Goal: Task Accomplishment & Management: Manage account settings

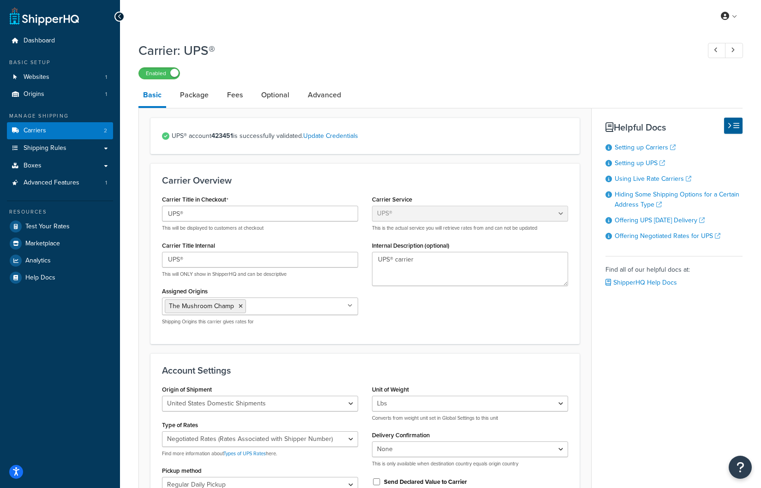
select select "ups"
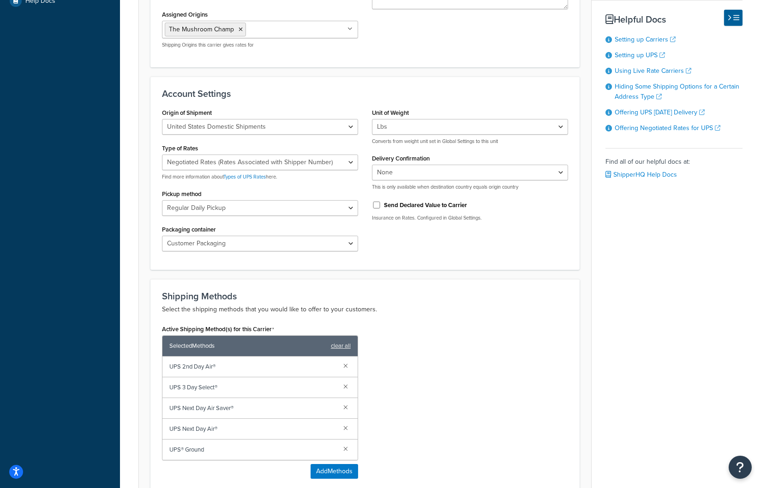
scroll to position [461, 0]
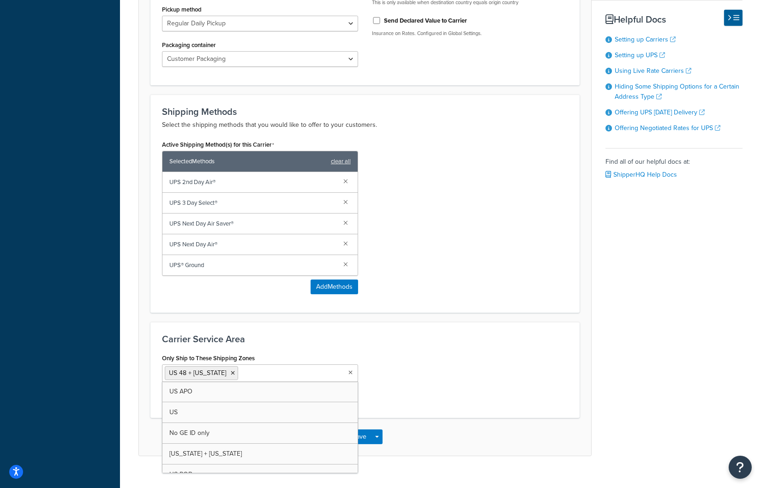
click at [265, 373] on input "Only Ship to These Shipping Zones" at bounding box center [281, 373] width 82 height 10
click at [295, 345] on div "Carrier Service Area Only Ship to These Shipping Zones US 48 + Hawaii US APO US…" at bounding box center [364, 370] width 429 height 96
click at [255, 368] on input "Only Ship to These Shipping Zones" at bounding box center [281, 373] width 82 height 10
click at [293, 345] on div "Carrier Service Area Only Ship to These Shipping Zones US 48 + Hawaii US APO US…" at bounding box center [364, 370] width 429 height 96
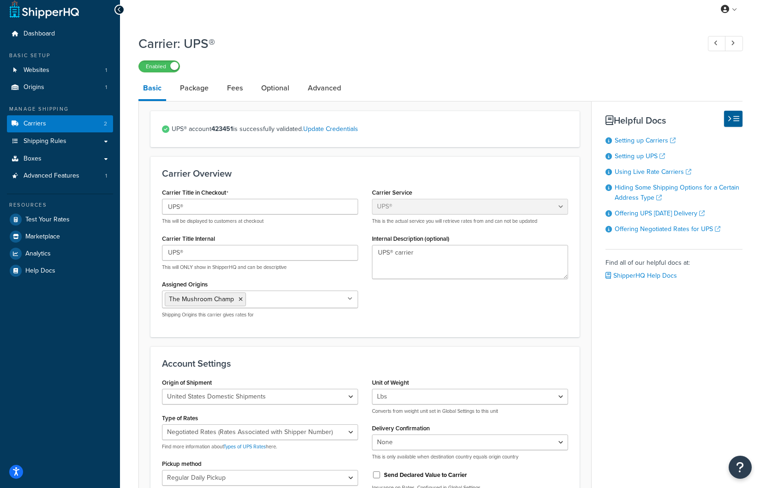
scroll to position [0, 0]
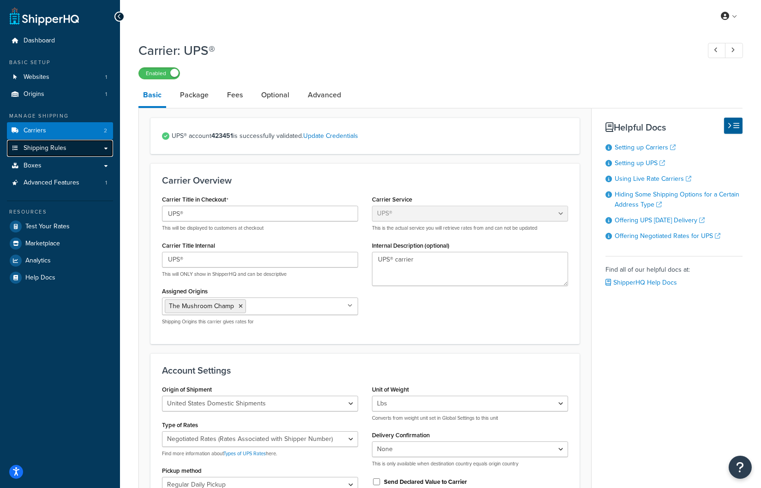
click at [76, 148] on link "Shipping Rules" at bounding box center [60, 148] width 106 height 17
click at [36, 146] on span "Shipping Rules" at bounding box center [45, 148] width 43 height 8
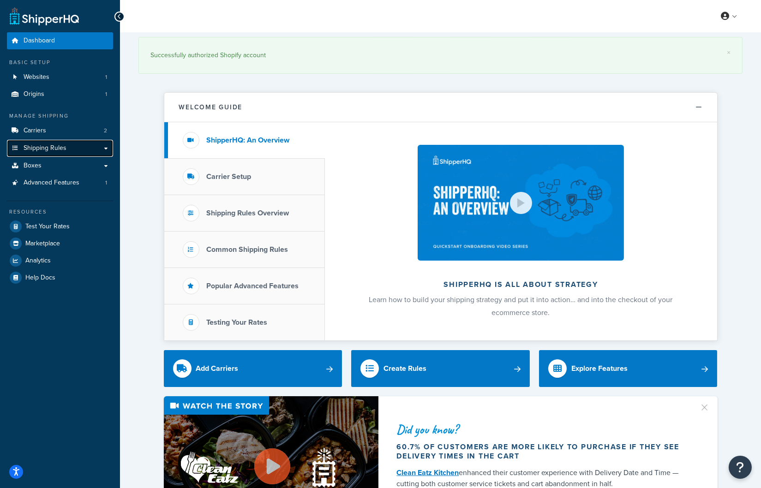
click at [57, 145] on span "Shipping Rules" at bounding box center [45, 148] width 43 height 8
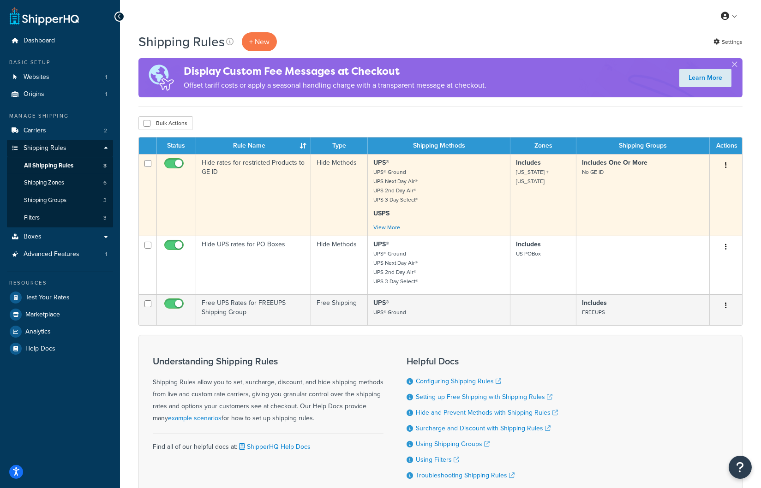
click at [148, 164] on input "checkbox" at bounding box center [147, 163] width 7 height 7
checkbox input "true"
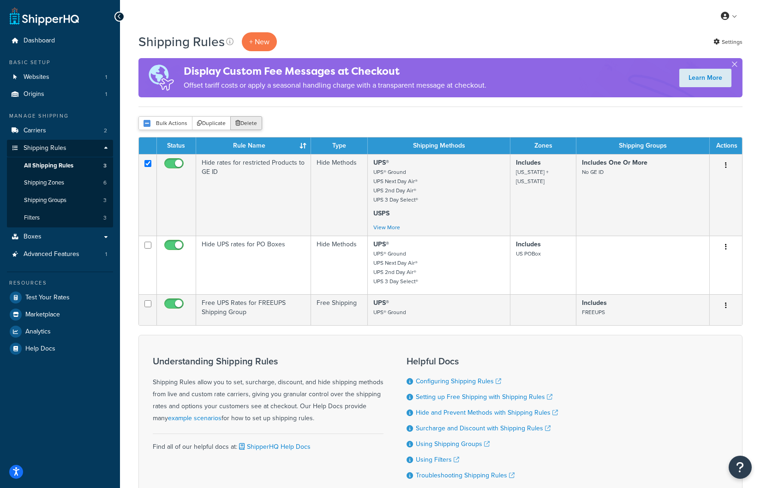
click at [254, 122] on button "Delete" at bounding box center [246, 123] width 32 height 14
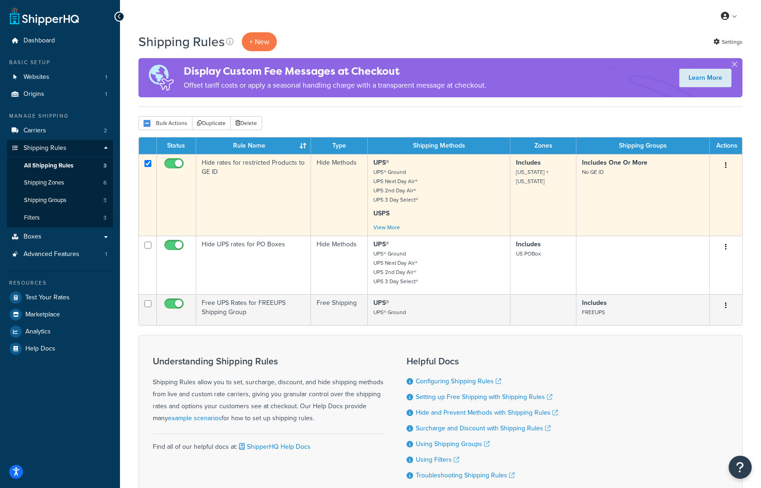
click at [173, 165] on input "checkbox" at bounding box center [174, 166] width 25 height 12
checkbox input "false"
click at [151, 161] on td at bounding box center [148, 195] width 18 height 82
checkbox input "false"
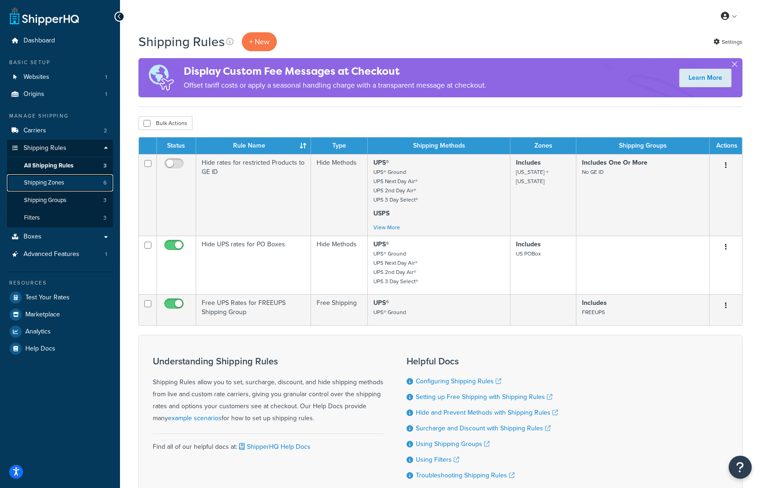
click at [81, 184] on link "Shipping Zones 6" at bounding box center [60, 182] width 106 height 17
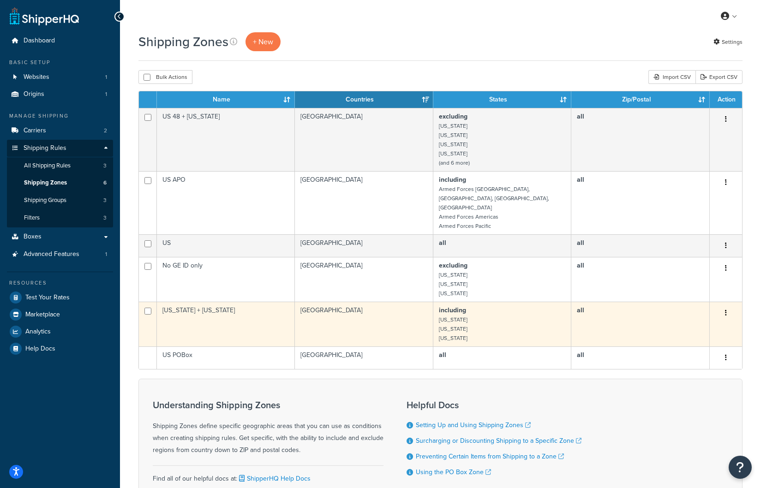
click at [728, 306] on button "button" at bounding box center [725, 313] width 13 height 15
click at [148, 308] on input "checkbox" at bounding box center [147, 311] width 7 height 7
checkbox input "true"
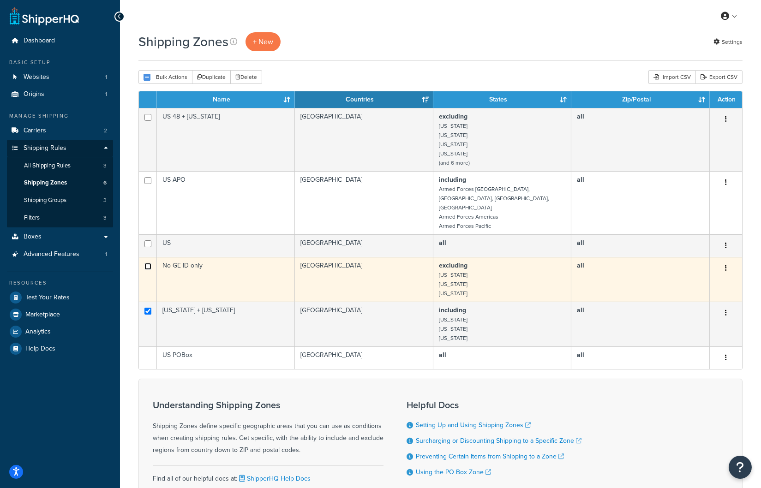
click at [146, 263] on input "checkbox" at bounding box center [147, 266] width 7 height 7
checkbox input "true"
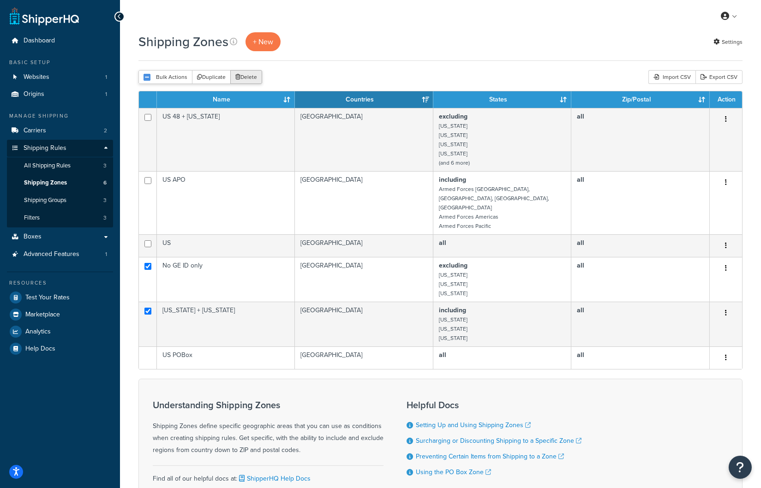
click at [253, 75] on button "Delete" at bounding box center [246, 77] width 32 height 14
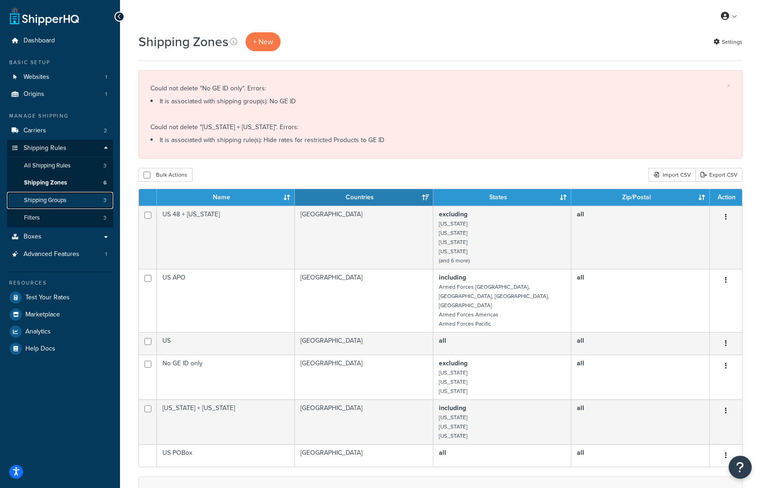
click at [43, 199] on span "Shipping Groups" at bounding box center [45, 201] width 42 height 8
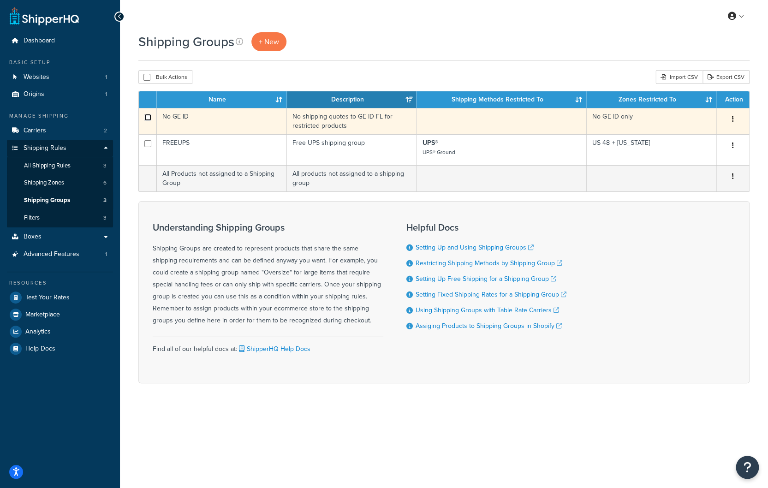
click at [147, 115] on input "checkbox" at bounding box center [147, 117] width 7 height 7
checkbox input "true"
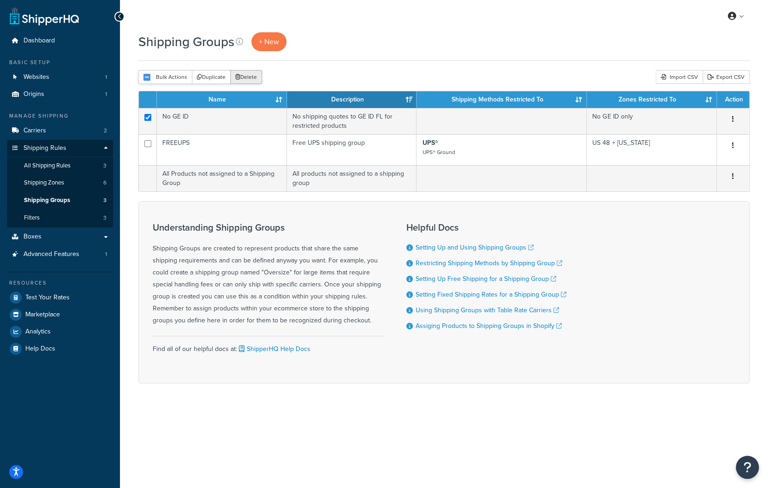
click at [250, 74] on button "Delete" at bounding box center [246, 77] width 32 height 14
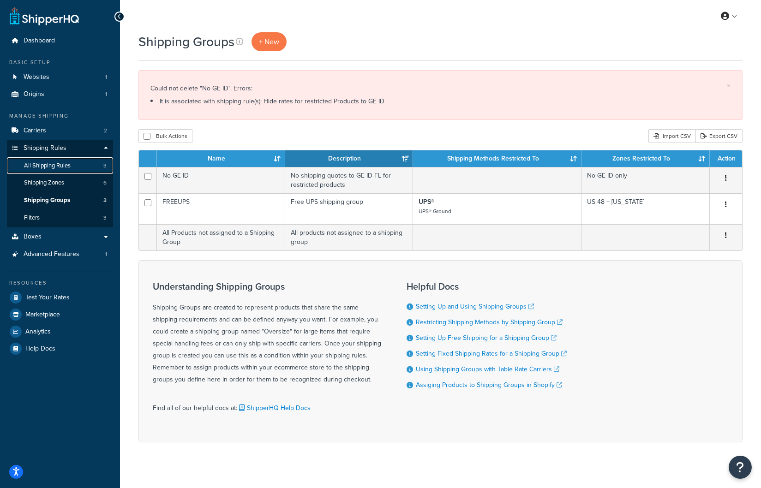
click at [74, 170] on link "All Shipping Rules 3" at bounding box center [60, 165] width 106 height 17
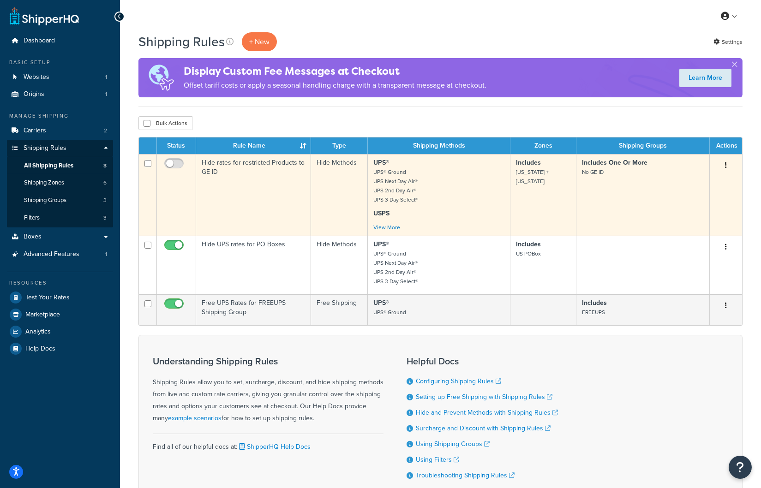
click at [151, 165] on input "checkbox" at bounding box center [147, 163] width 7 height 7
checkbox input "true"
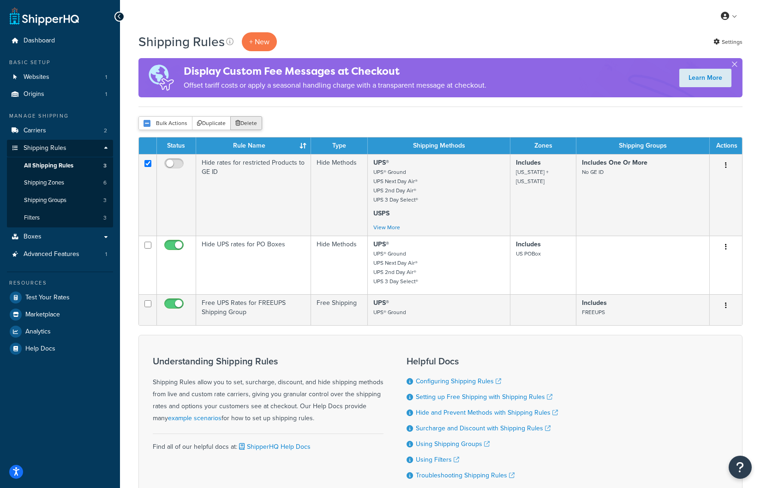
click at [252, 122] on button "Delete" at bounding box center [246, 123] width 32 height 14
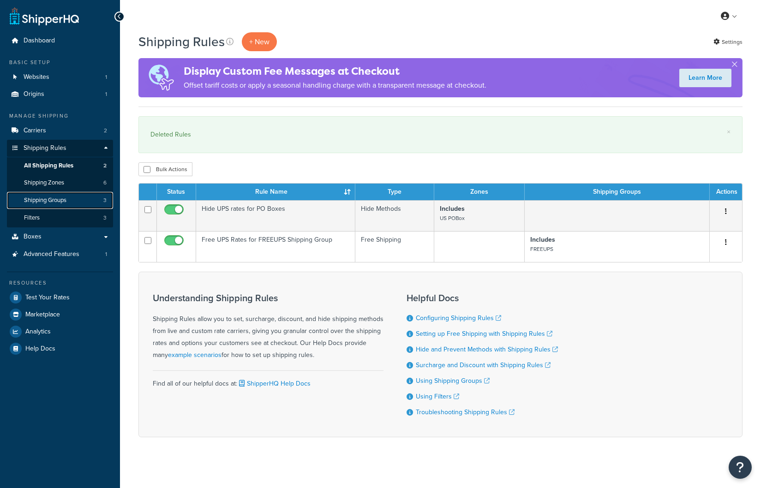
click at [64, 202] on span "Shipping Groups" at bounding box center [45, 201] width 42 height 8
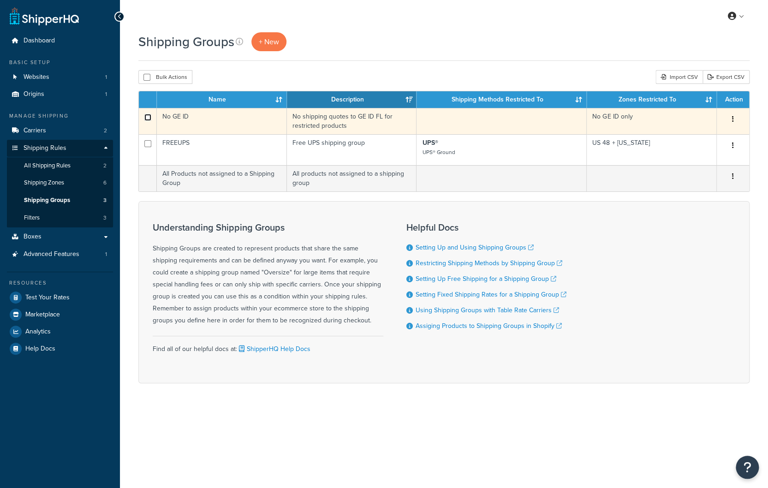
click at [146, 115] on input "checkbox" at bounding box center [147, 117] width 7 height 7
checkbox input "true"
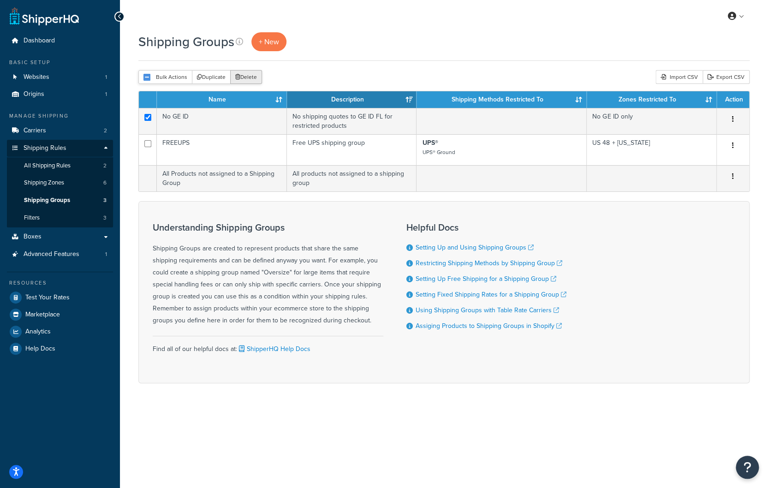
click at [249, 75] on button "Delete" at bounding box center [246, 77] width 32 height 14
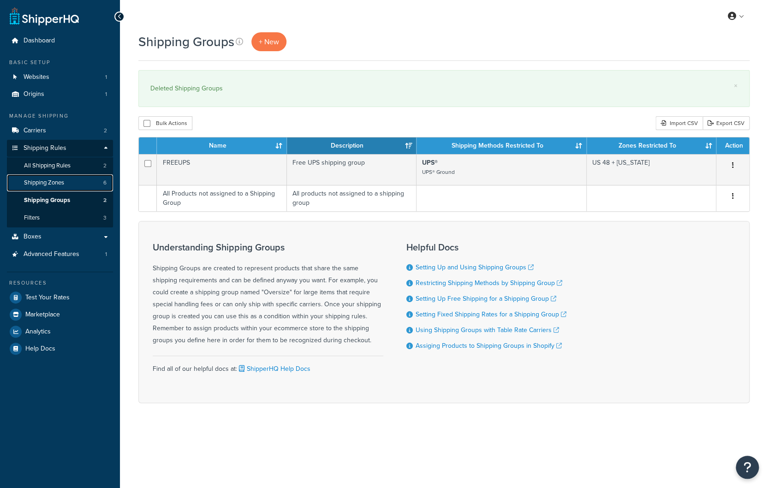
click at [61, 185] on span "Shipping Zones" at bounding box center [44, 183] width 40 height 8
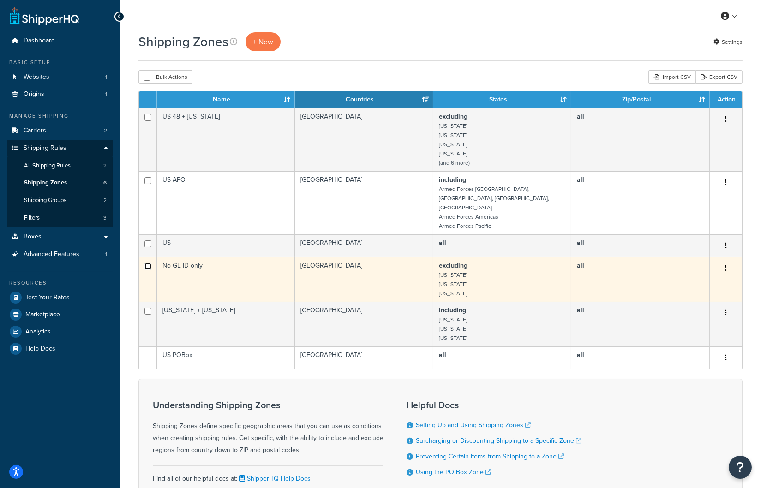
click at [147, 263] on input "checkbox" at bounding box center [147, 266] width 7 height 7
checkbox input "true"
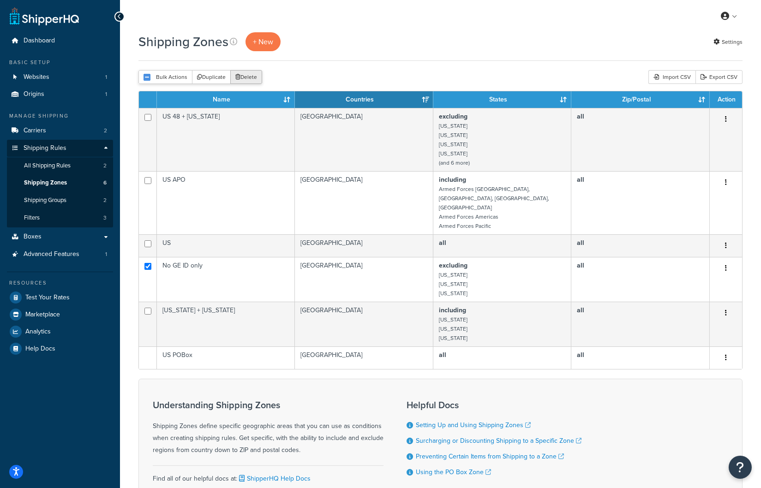
click at [251, 76] on button "Delete" at bounding box center [246, 77] width 32 height 14
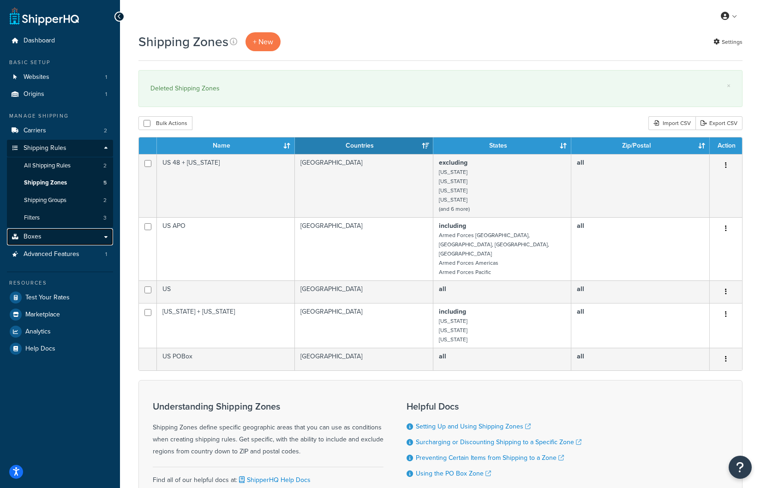
click at [102, 238] on link "Boxes" at bounding box center [60, 236] width 106 height 17
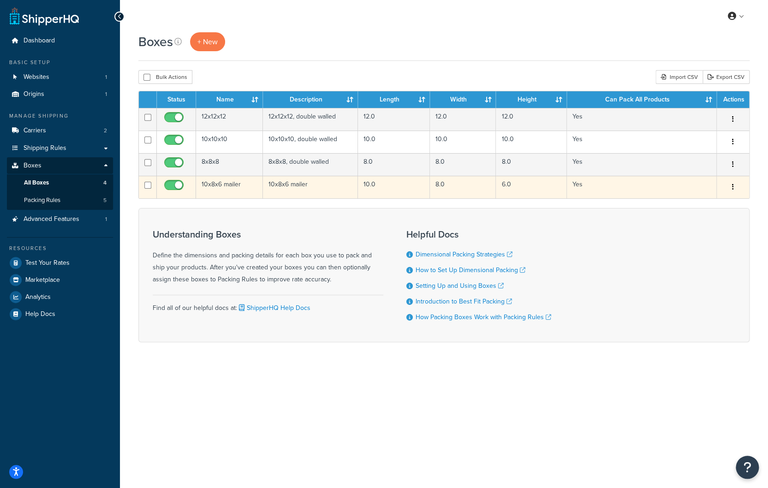
click at [728, 186] on button "button" at bounding box center [733, 187] width 13 height 15
click at [731, 185] on button "button" at bounding box center [733, 187] width 13 height 15
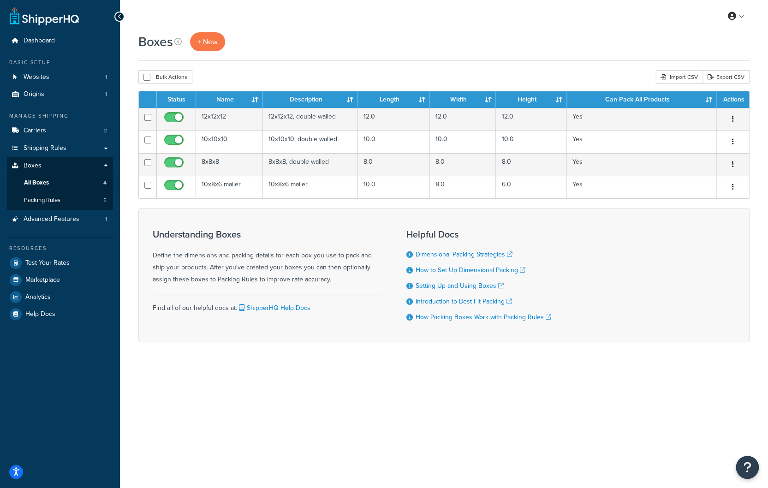
click at [495, 372] on div "Boxes + New Bulk Actions Duplicate Delete Import CSV Export CSV Contact Us Send…" at bounding box center [444, 203] width 648 height 342
click at [57, 199] on span "Packing Rules" at bounding box center [42, 201] width 36 height 8
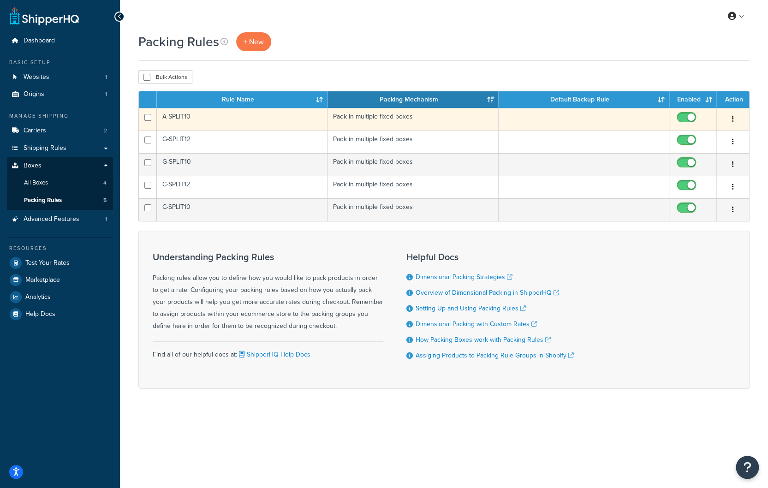
click at [180, 116] on td "A-SPLIT10" at bounding box center [242, 119] width 171 height 23
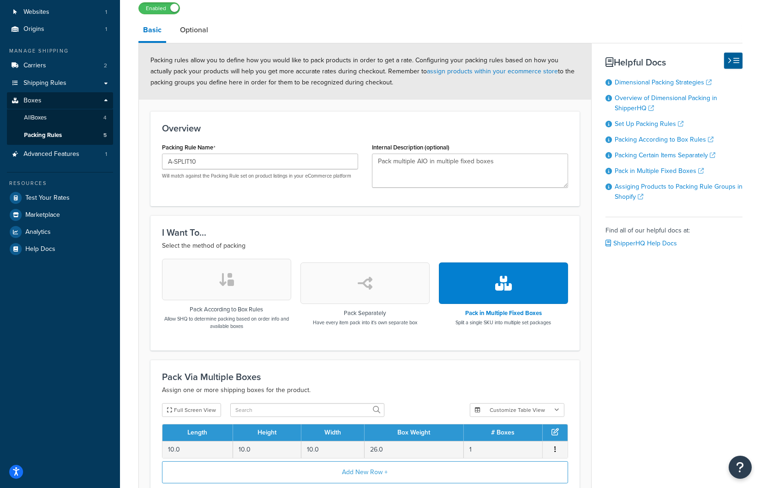
scroll to position [159, 0]
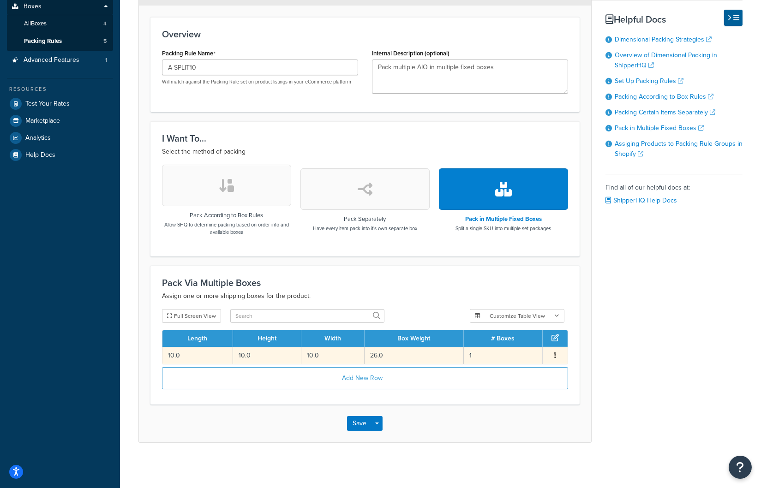
click at [415, 355] on td "26.0" at bounding box center [414, 355] width 99 height 17
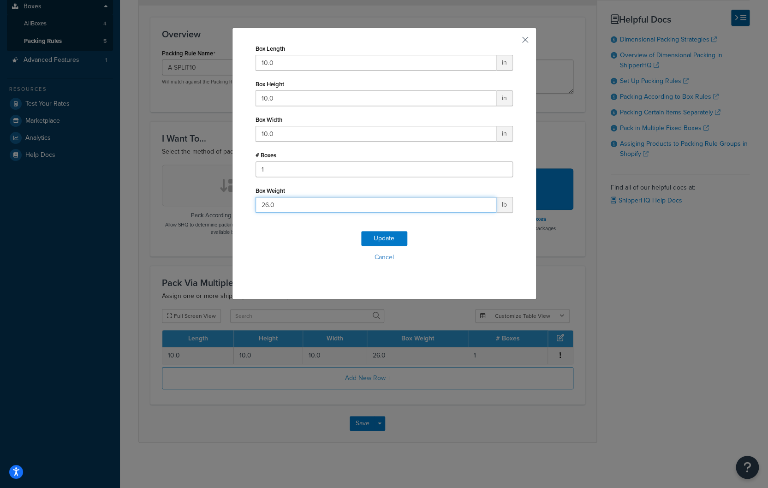
click at [277, 205] on input "26.0" at bounding box center [376, 205] width 241 height 16
click at [261, 204] on input "26.0" at bounding box center [376, 205] width 241 height 16
click at [265, 203] on input "26.0" at bounding box center [376, 205] width 241 height 16
drag, startPoint x: 305, startPoint y: 210, endPoint x: 223, endPoint y: 208, distance: 82.2
click at [222, 209] on div "Box Length 10.0 in Box Height 10.0 in Box Width 10.0 in # Boxes 1 Box Weight 26…" at bounding box center [384, 244] width 768 height 488
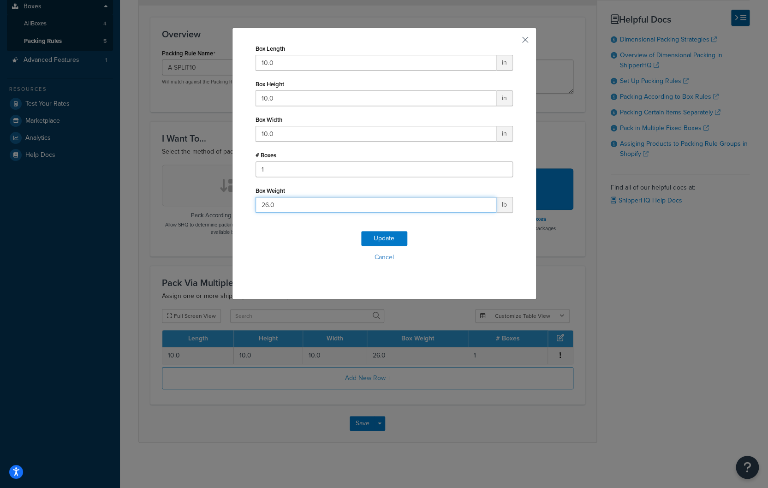
paste input "1.1"
type input "1.10"
click at [390, 236] on button "Update" at bounding box center [384, 238] width 46 height 15
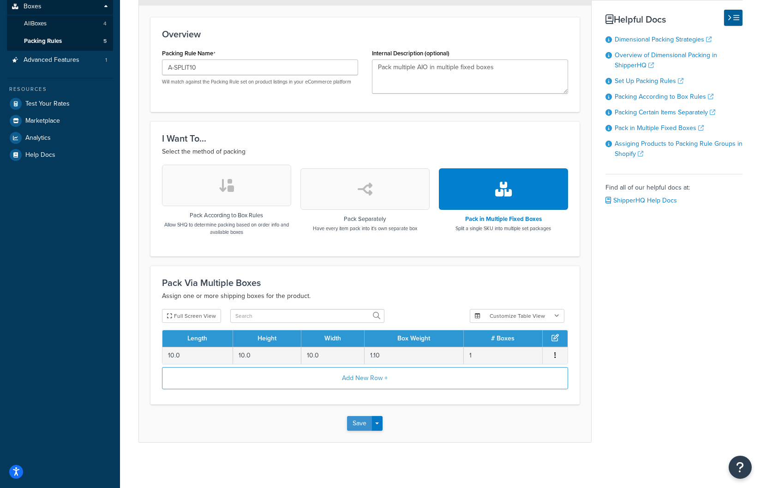
click at [360, 423] on button "Save" at bounding box center [359, 423] width 25 height 15
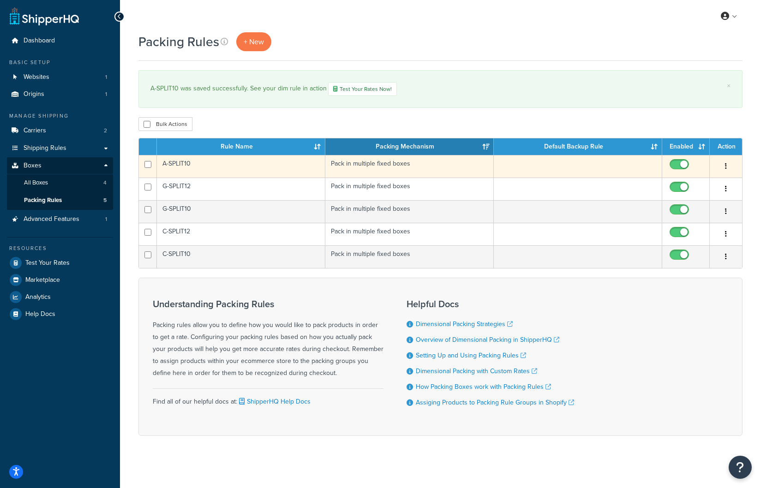
click at [181, 164] on td "A-SPLIT10" at bounding box center [241, 166] width 168 height 23
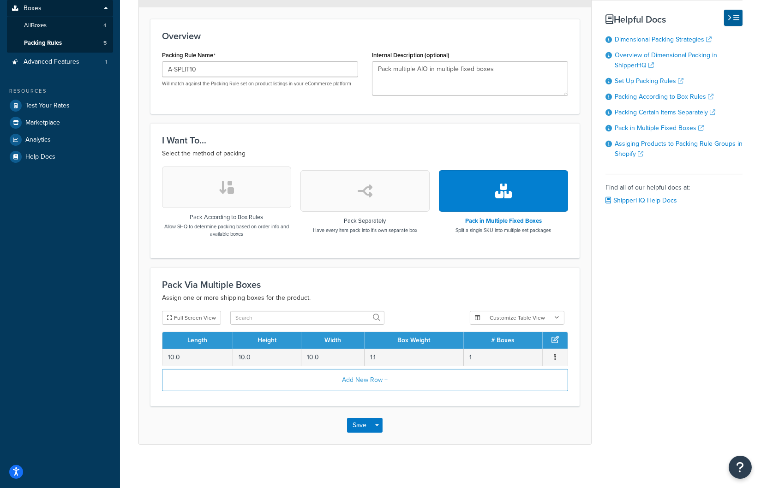
scroll to position [159, 0]
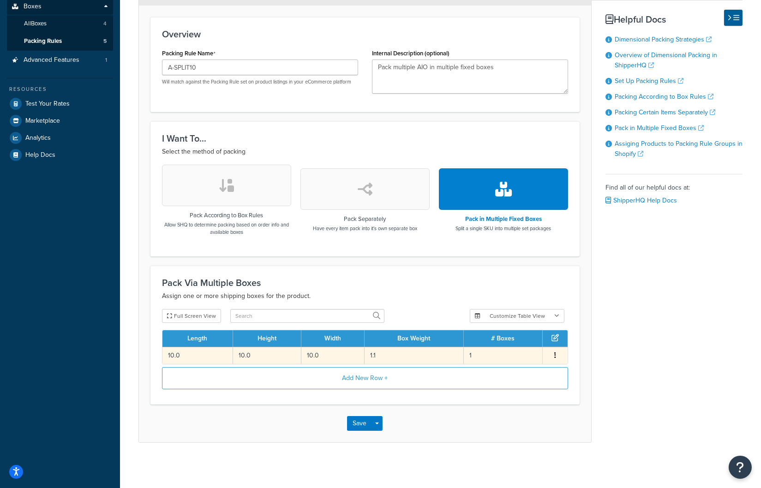
click at [419, 357] on td "1.1" at bounding box center [414, 355] width 99 height 17
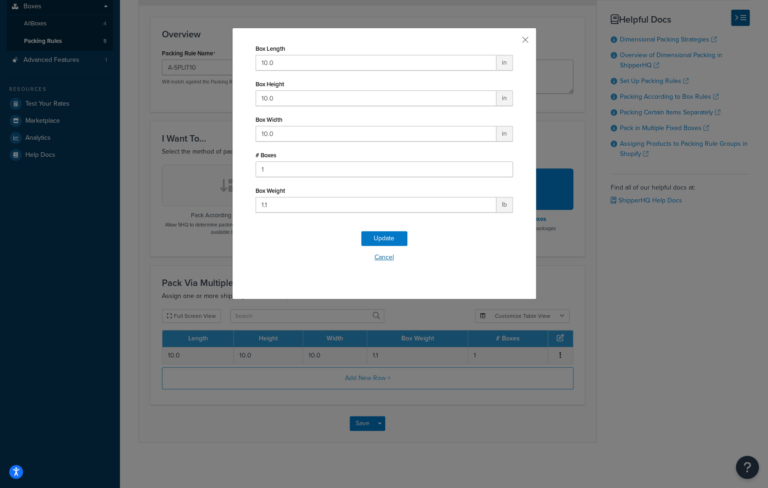
click at [383, 255] on button "Cancel" at bounding box center [384, 258] width 257 height 14
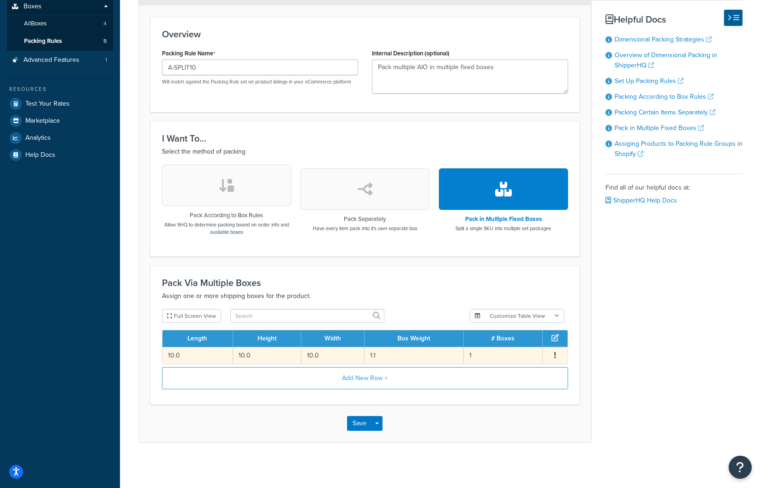
click at [394, 353] on td "1.1" at bounding box center [414, 355] width 99 height 17
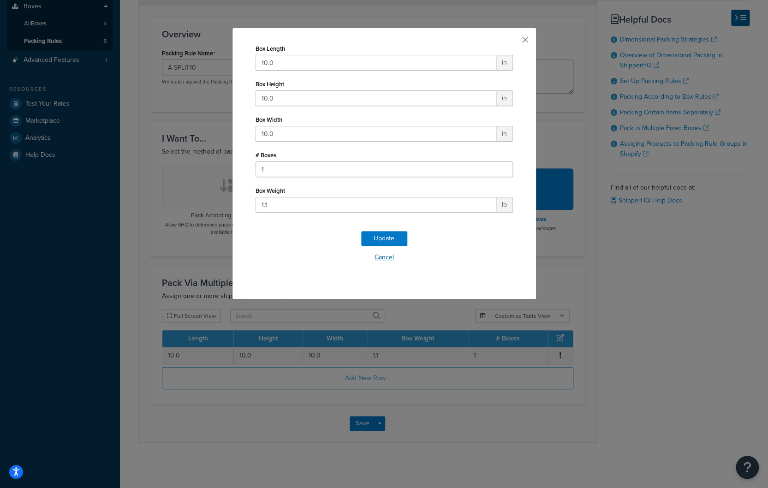
click at [383, 257] on button "Cancel" at bounding box center [384, 258] width 257 height 14
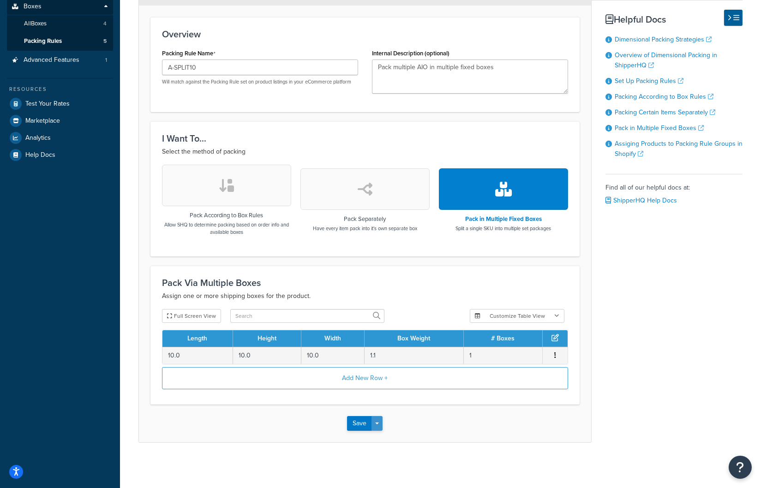
click at [378, 420] on button "Save Dropdown" at bounding box center [376, 423] width 11 height 15
click at [482, 426] on div "Save Save Dropdown Save and Edit Save and Duplicate Save and Create New" at bounding box center [365, 424] width 452 height 38
click at [484, 429] on div "Save Save Dropdown Save and Edit Save and Duplicate Save and Create New" at bounding box center [365, 424] width 452 height 38
click at [614, 395] on div "Basic Optional Packing rules allow you to define how you would like to pack pro…" at bounding box center [440, 184] width 604 height 518
click at [441, 270] on div "Pack Via Multiple Boxes Assign one or more shipping boxes for the product. Full…" at bounding box center [364, 335] width 429 height 139
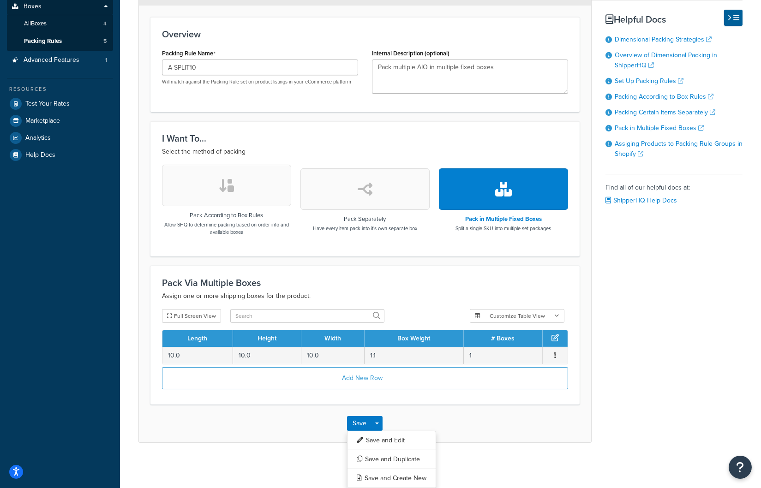
click at [384, 278] on h3 "Pack Via Multiple Boxes" at bounding box center [365, 283] width 406 height 10
click at [269, 433] on div "Save Save Dropdown Save and Edit Save and Duplicate Save and Create New" at bounding box center [365, 424] width 452 height 38
click at [379, 419] on button "Save Dropdown" at bounding box center [376, 423] width 11 height 15
click at [541, 314] on button "Customize Table View" at bounding box center [517, 316] width 95 height 14
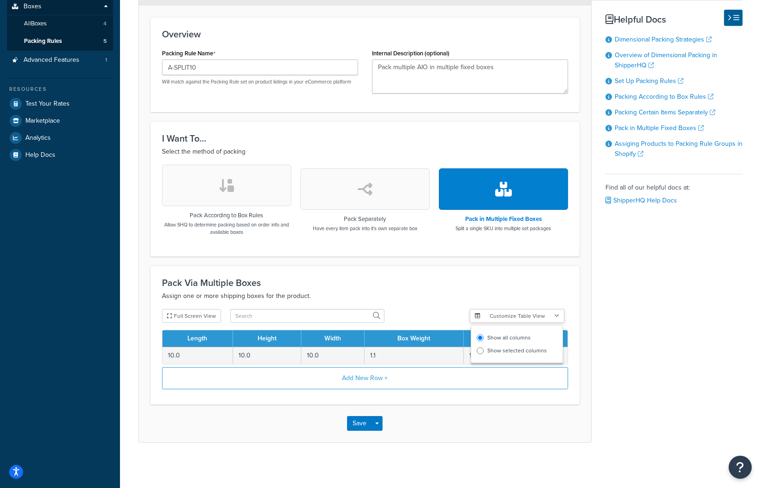
click at [541, 314] on button "Customize Table View" at bounding box center [517, 316] width 95 height 14
click at [407, 338] on th "Box Weight" at bounding box center [414, 338] width 99 height 17
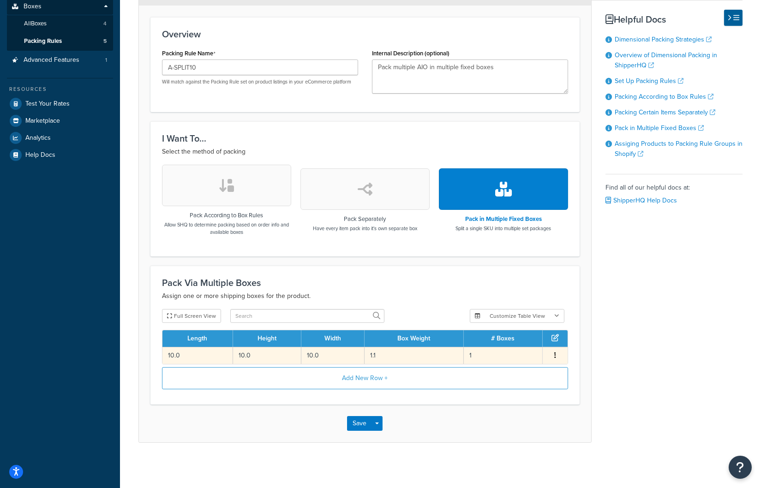
click at [555, 355] on icon "button" at bounding box center [555, 355] width 2 height 6
click at [555, 353] on icon "button" at bounding box center [555, 355] width 2 height 6
click at [366, 375] on button "Add New Row +" at bounding box center [365, 378] width 406 height 22
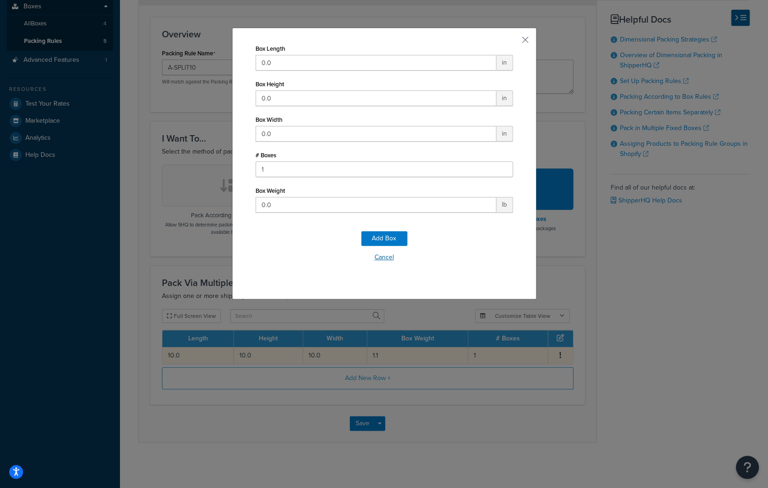
click at [388, 258] on button "Cancel" at bounding box center [384, 258] width 257 height 14
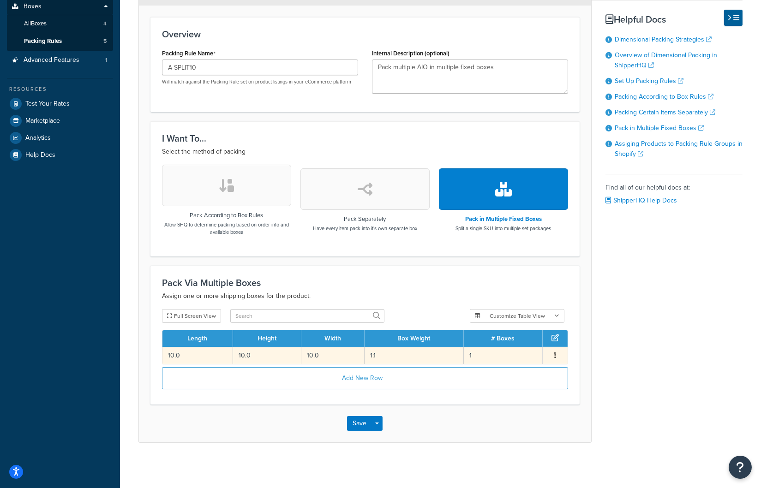
click at [410, 354] on td "1.1" at bounding box center [414, 355] width 99 height 17
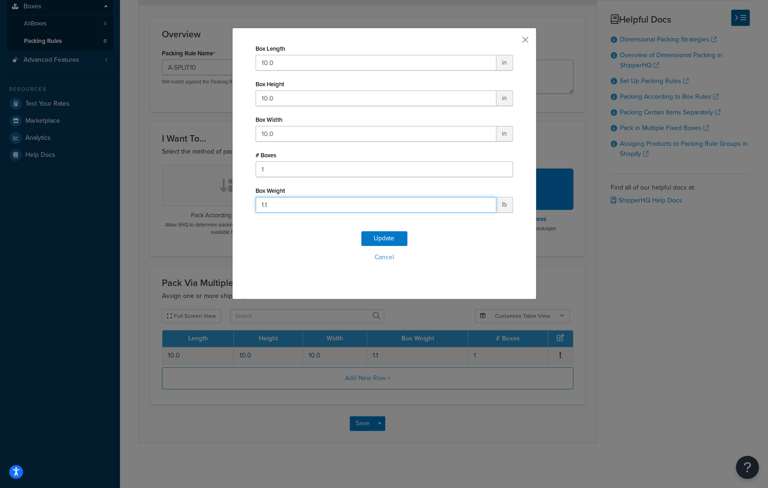
click at [275, 205] on input "1.1" at bounding box center [376, 205] width 241 height 16
click at [276, 205] on input "1.1" at bounding box center [376, 205] width 241 height 16
type input "26"
click at [370, 236] on button "Update" at bounding box center [384, 238] width 46 height 15
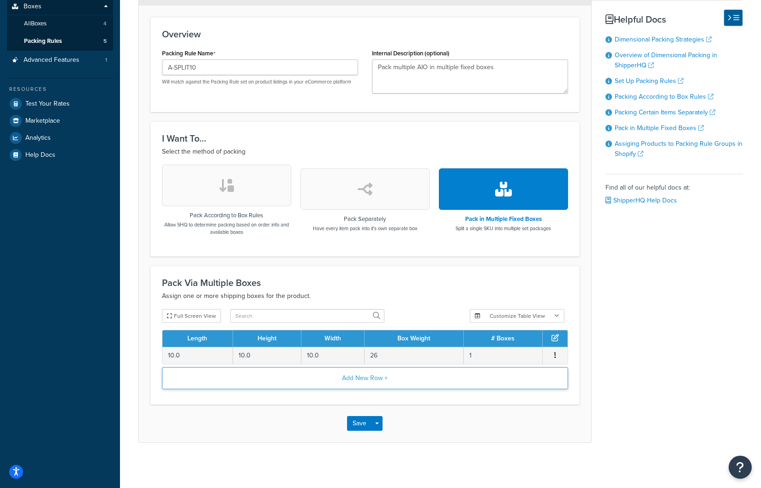
scroll to position [0, 0]
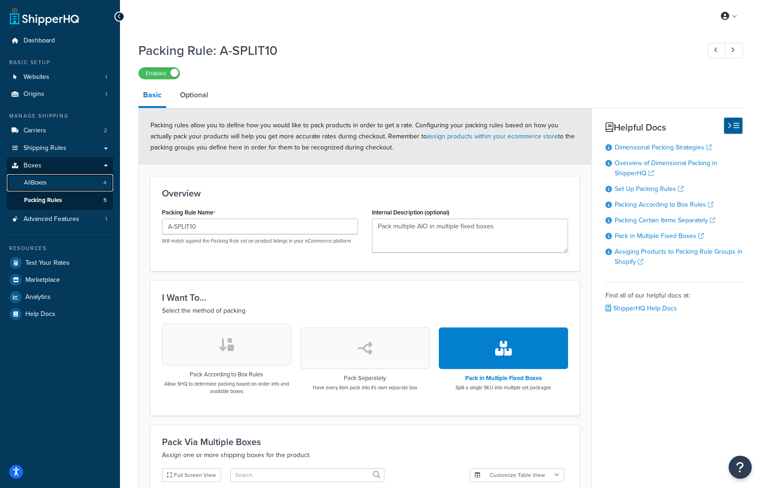
click at [60, 179] on link "All Boxes 4" at bounding box center [60, 182] width 106 height 17
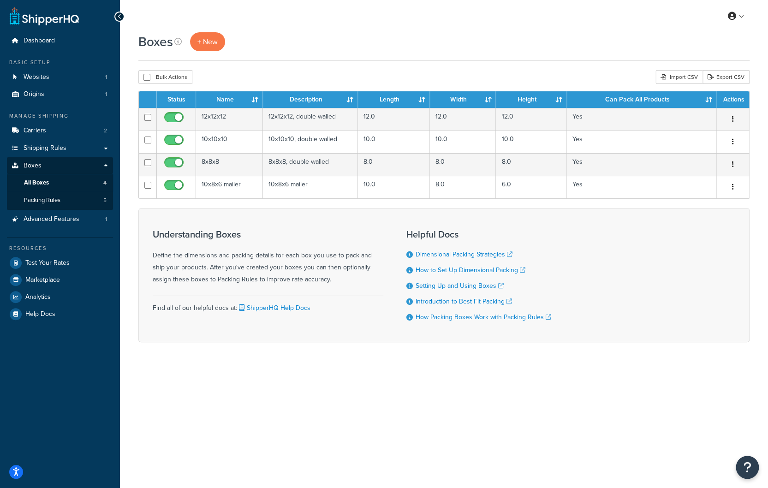
drag, startPoint x: 259, startPoint y: 410, endPoint x: 250, endPoint y: 410, distance: 9.2
click at [258, 410] on div "My Profile Billing Global Settings Contact Us Logout Boxes + New Bulk Actions D…" at bounding box center [444, 244] width 648 height 488
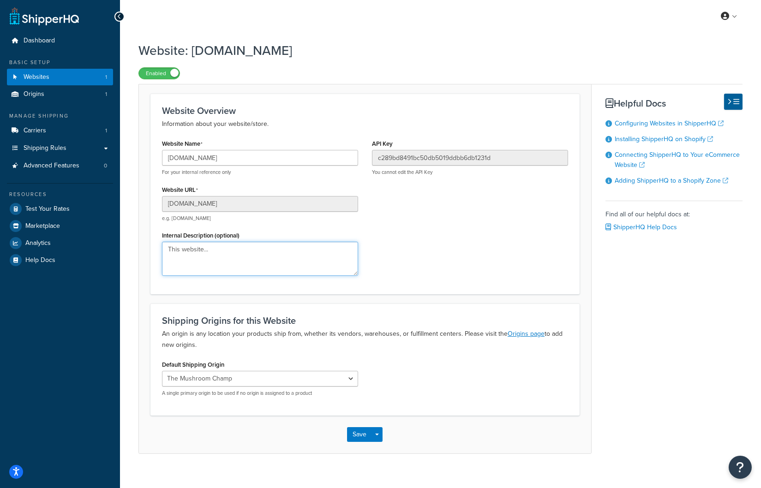
click at [249, 261] on textarea "This website..." at bounding box center [260, 259] width 196 height 34
drag, startPoint x: 235, startPoint y: 251, endPoint x: 151, endPoint y: 249, distance: 84.5
click at [151, 249] on div "Website Overview Information about your website/store. Website Name gr0n8x-du.m…" at bounding box center [364, 194] width 429 height 201
type textarea "T"
click at [232, 252] on textarea "Internal Description (optional)" at bounding box center [260, 259] width 196 height 34
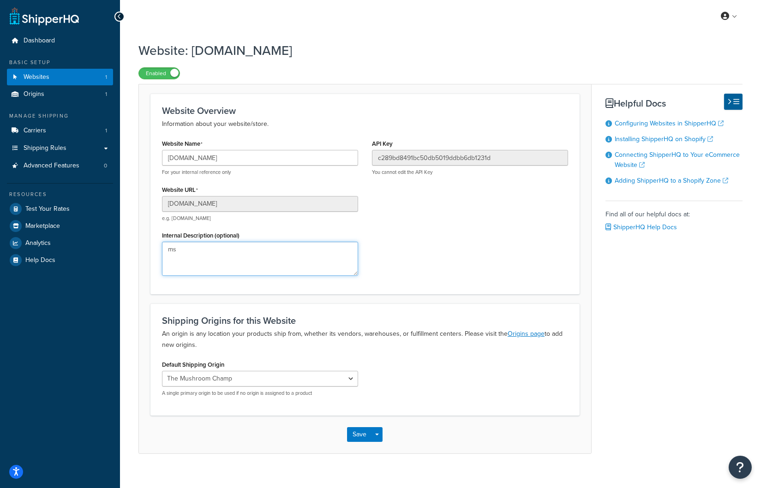
type textarea "m"
click at [205, 250] on textarea "TMC Shopify store" at bounding box center [260, 259] width 196 height 34
type textarea "TMC Shopify main store URL redirects to mushroom-champ.myshopify.com to themush…"
drag, startPoint x: 422, startPoint y: 260, endPoint x: 416, endPoint y: 264, distance: 7.0
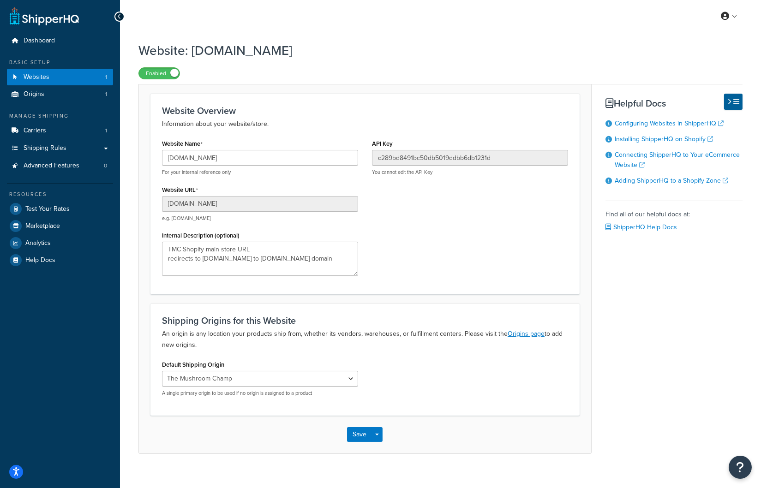
click at [421, 261] on div "Website Name gr0n8x-du.myshopify.com For your internal reference only Website U…" at bounding box center [365, 210] width 420 height 146
click at [362, 433] on button "Save" at bounding box center [359, 434] width 25 height 15
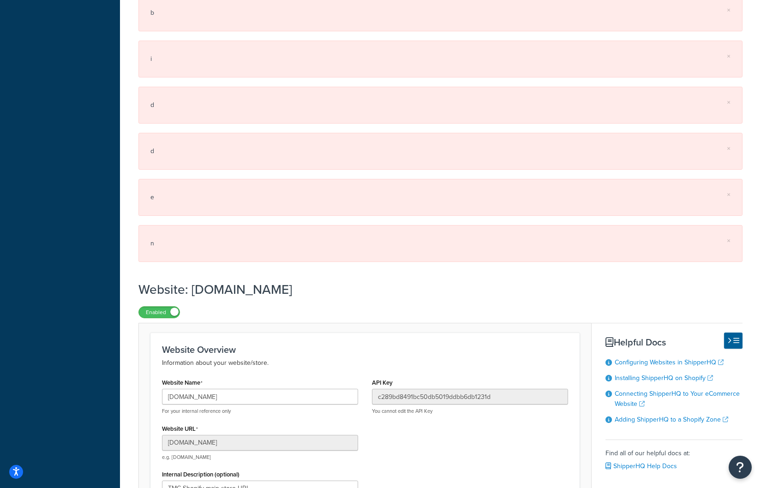
scroll to position [417, 0]
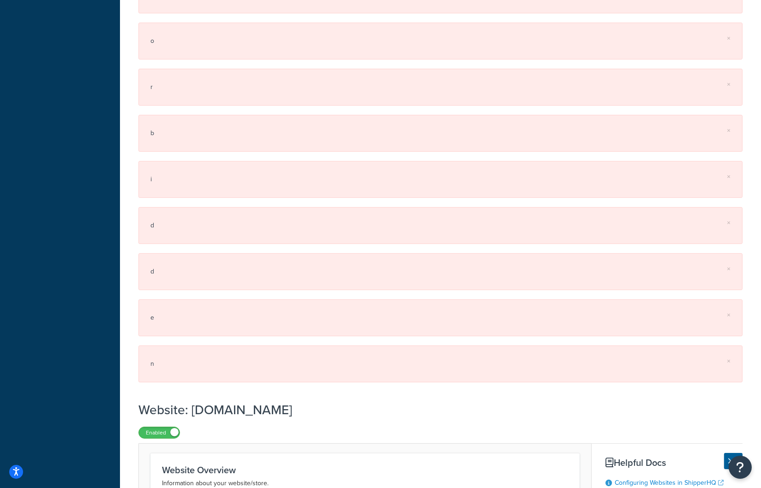
click at [204, 349] on div "× n" at bounding box center [440, 364] width 604 height 37
click at [173, 355] on div "× n" at bounding box center [440, 364] width 604 height 37
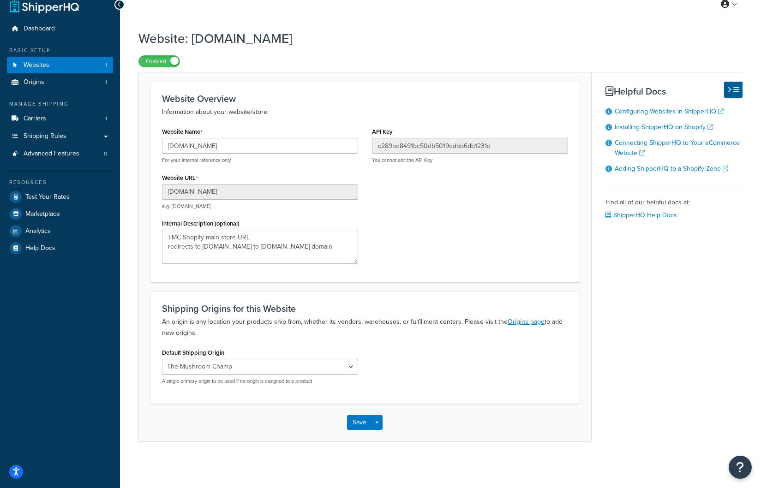
scroll to position [11, 0]
click at [454, 237] on div "Website Name gr0n8x-du.myshopify.com For your internal reference only Website U…" at bounding box center [365, 199] width 420 height 146
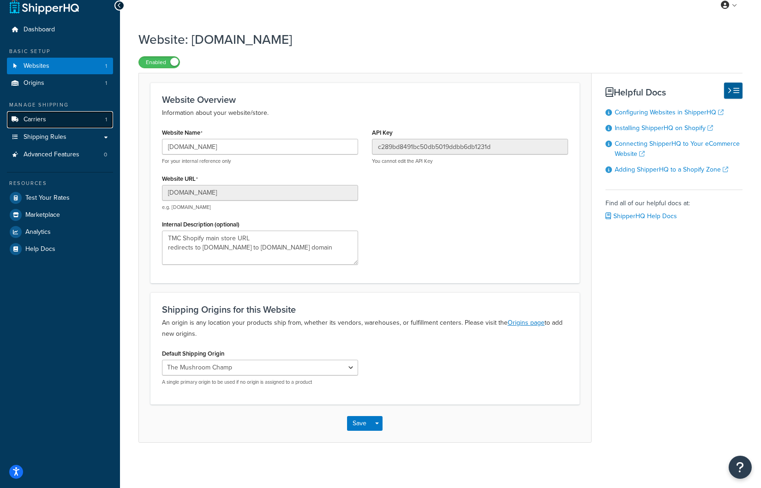
click at [93, 121] on link "Carriers 1" at bounding box center [60, 119] width 106 height 17
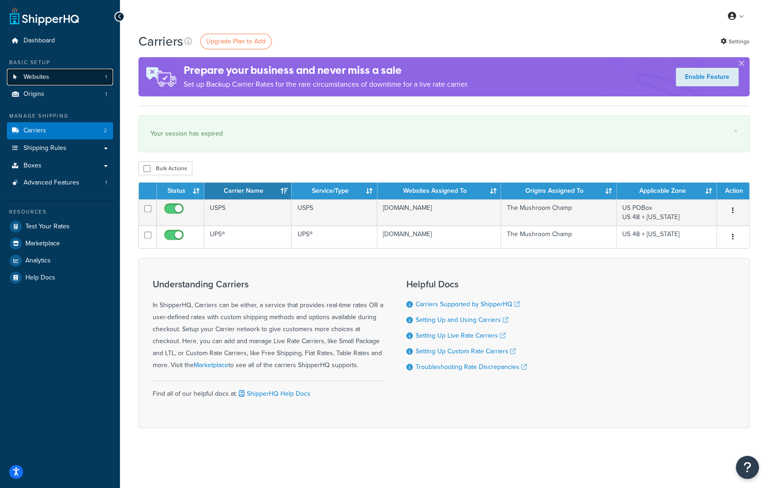
click at [83, 81] on link "Websites 1" at bounding box center [60, 77] width 106 height 17
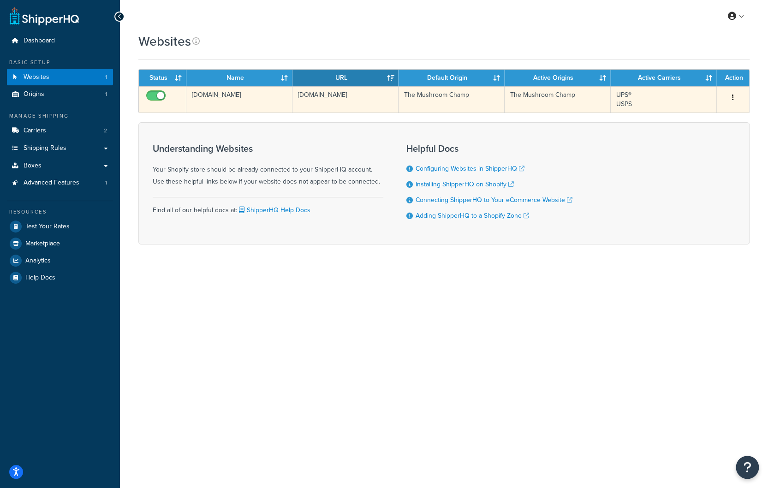
click at [734, 95] on icon "button" at bounding box center [733, 97] width 2 height 6
click at [715, 119] on link "Edit" at bounding box center [695, 116] width 73 height 19
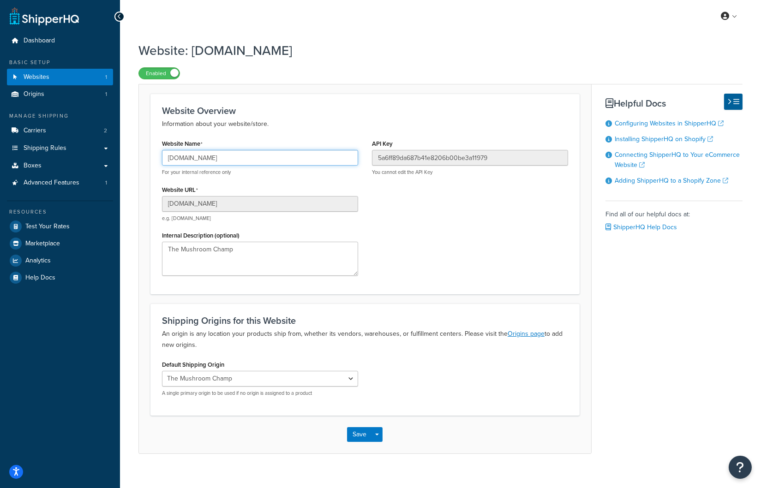
drag, startPoint x: 263, startPoint y: 156, endPoint x: 141, endPoint y: 150, distance: 122.9
click at [141, 150] on form "Website Overview Information about your website/store. Website Name gr0n8x-du.m…" at bounding box center [365, 273] width 452 height 359
click at [294, 266] on textarea "The Mushroom Champ" at bounding box center [260, 259] width 196 height 34
click at [277, 198] on input "[DOMAIN_NAME]" at bounding box center [260, 204] width 196 height 16
click at [276, 203] on input "[DOMAIN_NAME]" at bounding box center [260, 204] width 196 height 16
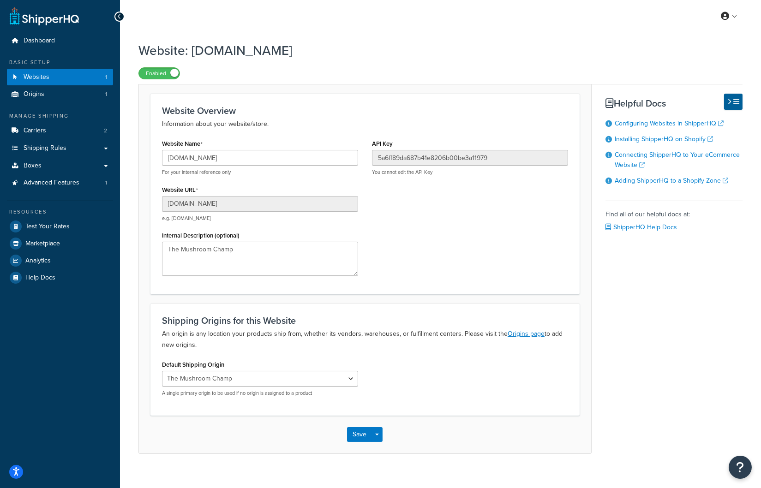
click at [412, 253] on div "Website Name gr0n8x-du.myshopify.com For your internal reference only Website U…" at bounding box center [365, 210] width 420 height 146
click at [268, 155] on input "[DOMAIN_NAME]" at bounding box center [260, 158] width 196 height 16
click at [287, 258] on textarea "The Mushroom Champ" at bounding box center [260, 259] width 196 height 34
click at [65, 77] on link "Websites 1" at bounding box center [60, 77] width 106 height 17
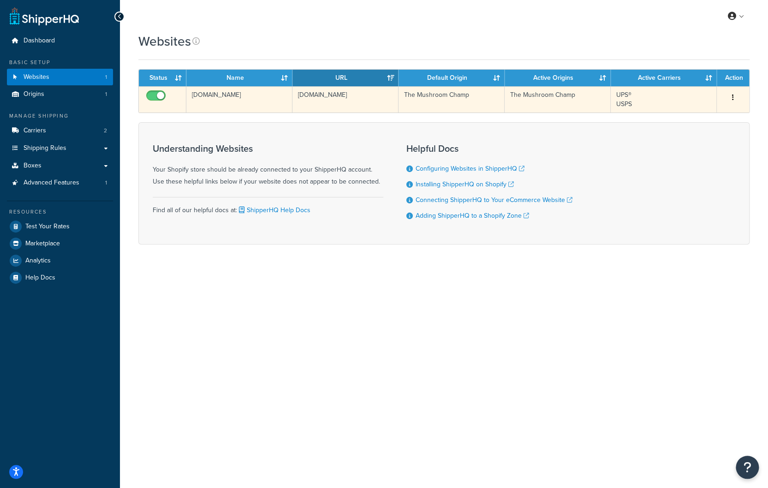
click at [245, 98] on td "gr0n8x-du.myshopify.com" at bounding box center [239, 99] width 106 height 26
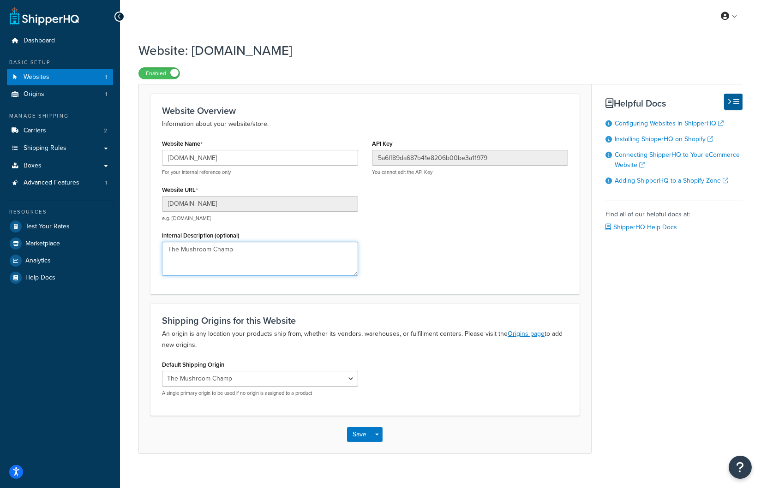
click at [269, 258] on textarea "The Mushroom Champ" at bounding box center [260, 259] width 196 height 34
click at [63, 127] on link "Carriers 2" at bounding box center [60, 130] width 106 height 17
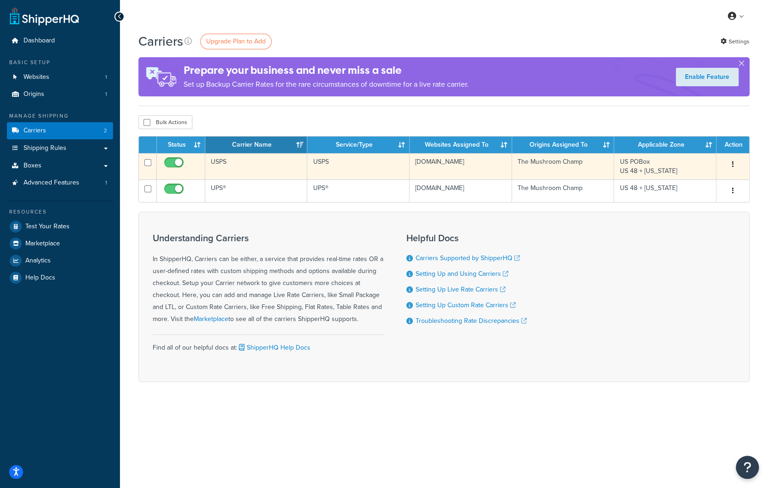
click at [652, 165] on td "US POBox US 48 + [US_STATE]" at bounding box center [665, 166] width 102 height 26
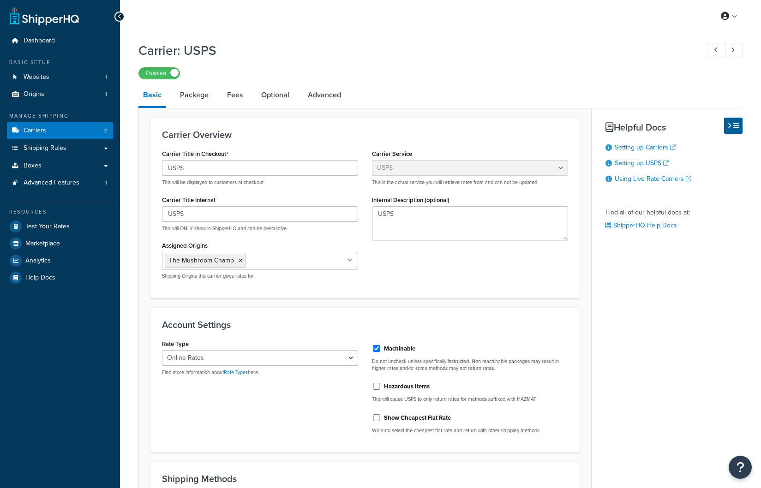
select select "usps"
select select "ONLINE"
click at [106, 147] on link "Shipping Rules" at bounding box center [60, 148] width 106 height 17
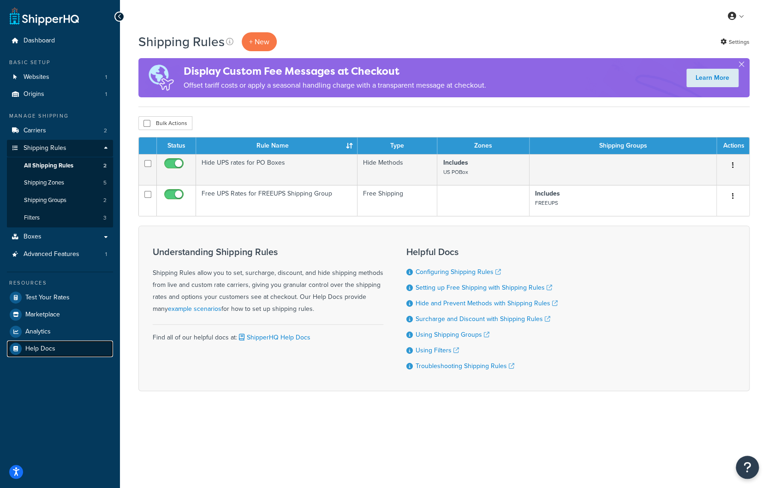
click at [63, 349] on link "Help Docs" at bounding box center [60, 349] width 106 height 17
